Goal: Task Accomplishment & Management: Use online tool/utility

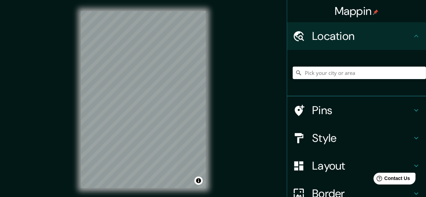
scroll to position [68, 0]
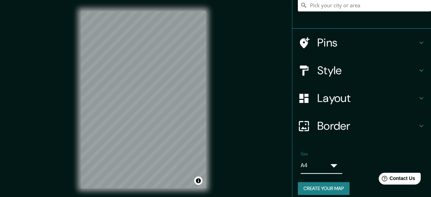
click at [328, 161] on body "Mappin Location Pins Style Layout Border Choose a border. Hint : you can make l…" at bounding box center [215, 98] width 431 height 197
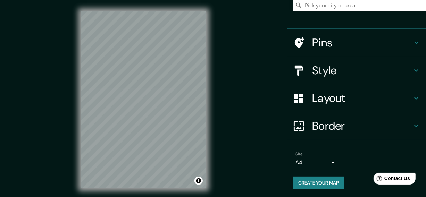
click at [326, 181] on button "Create your map" at bounding box center [319, 183] width 52 height 13
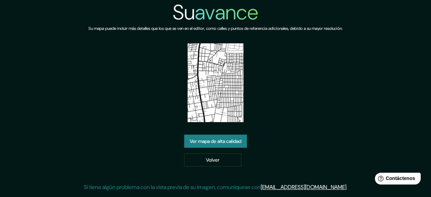
click at [290, 71] on div "Su avance Su mapa puede incluir más detalles que los que se ven en el editor, c…" at bounding box center [216, 98] width 264 height 197
click at [223, 78] on img at bounding box center [216, 82] width 56 height 79
click at [214, 160] on font "Volver" at bounding box center [213, 160] width 14 height 6
click at [231, 74] on img at bounding box center [216, 82] width 56 height 79
click at [225, 142] on font "Ver mapa de alta calidad" at bounding box center [216, 141] width 52 height 6
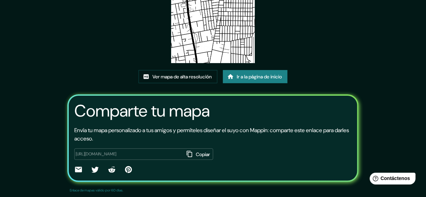
scroll to position [95, 0]
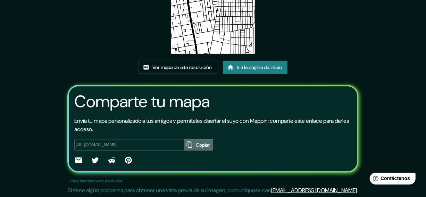
click at [196, 145] on font "Copiar" at bounding box center [203, 145] width 14 height 6
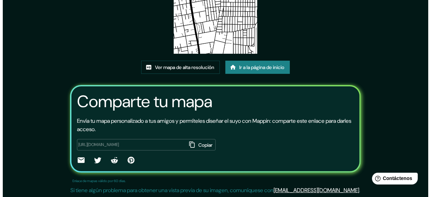
scroll to position [0, 0]
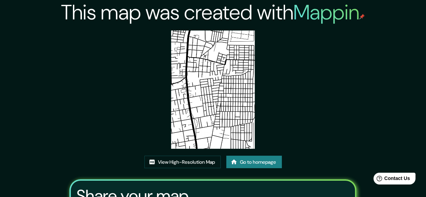
click at [280, 69] on div "This map was created with Mappin View High-Resolution Map Go to homepage Share …" at bounding box center [213, 142] width 304 height 284
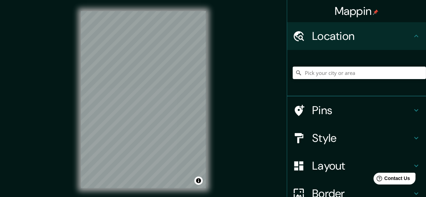
click at [41, 87] on div "Mappin Location Pins Style Layout Border Choose a border. Hint : you can make l…" at bounding box center [213, 105] width 426 height 211
click at [47, 59] on div "Mappin Location Pins Style Layout Border Choose a border. Hint : you can make l…" at bounding box center [213, 105] width 426 height 211
click at [68, 65] on div "Mappin Location Pins Style Layout Border Choose a border. Hint : you can make l…" at bounding box center [213, 105] width 426 height 211
click at [73, 101] on div "© Mapbox © OpenStreetMap Improve this map" at bounding box center [144, 100] width 148 height 200
click at [159, 0] on html "Mappin Location Pins Style Layout Border Choose a border. Hint : you can make l…" at bounding box center [213, 98] width 426 height 197
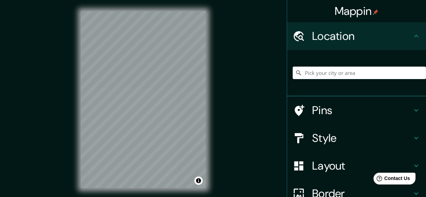
click at [113, 0] on html "Mappin Location Pins Style Layout Border Choose a border. Hint : you can make l…" at bounding box center [213, 98] width 426 height 197
click at [70, 114] on div "© Mapbox © OpenStreetMap Improve this map" at bounding box center [144, 100] width 148 height 200
click at [76, 55] on div "© Mapbox © OpenStreetMap Improve this map" at bounding box center [144, 100] width 148 height 200
click at [24, 102] on div "Mappin Location Pins Style Layout Border Choose a border. Hint : you can make l…" at bounding box center [213, 105] width 426 height 211
click at [47, 152] on div "Mappin Location Pins Style Layout Border Choose a border. Hint : you can make l…" at bounding box center [213, 105] width 426 height 211
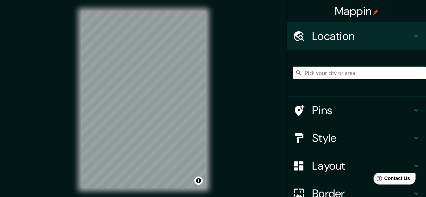
click at [52, 141] on div "Mappin Location Pins Style Layout Border Choose a border. Hint : you can make l…" at bounding box center [213, 105] width 426 height 211
click at [144, 197] on html "Mappin Location Pins Style Layout Border Choose a border. Hint : you can make l…" at bounding box center [213, 98] width 426 height 197
